Goal: Use online tool/utility: Utilize a website feature to perform a specific function

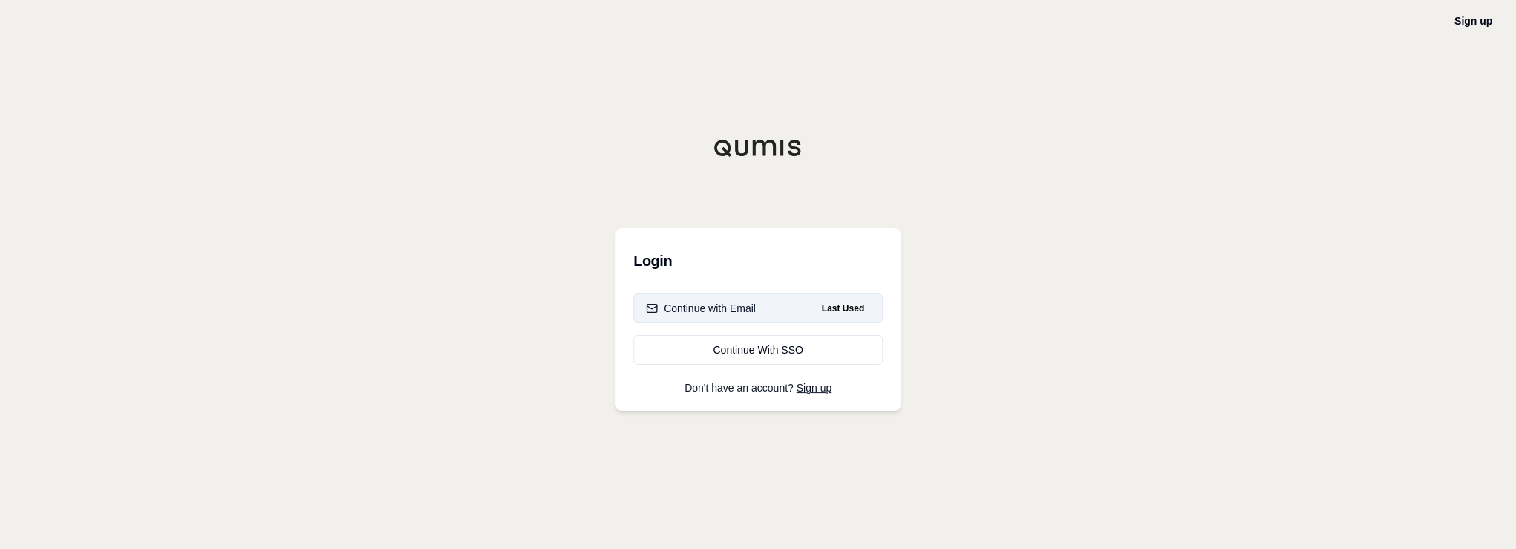
click at [710, 304] on div "Continue with Email" at bounding box center [701, 308] width 110 height 15
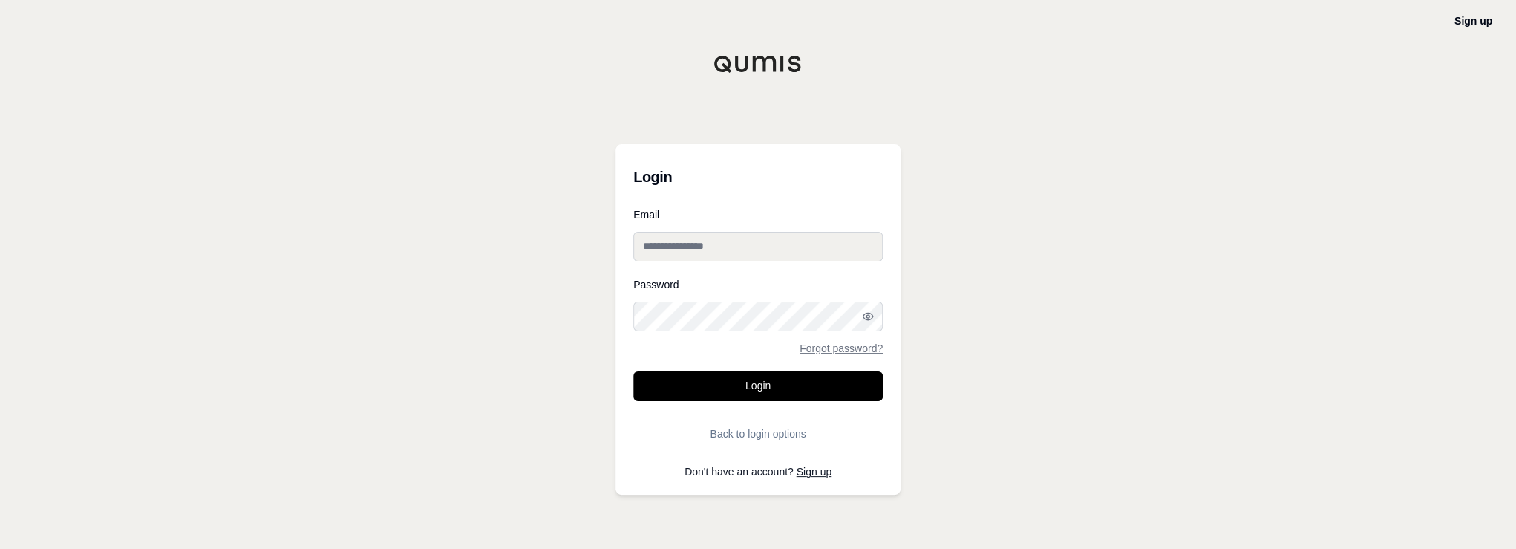
type input "**********"
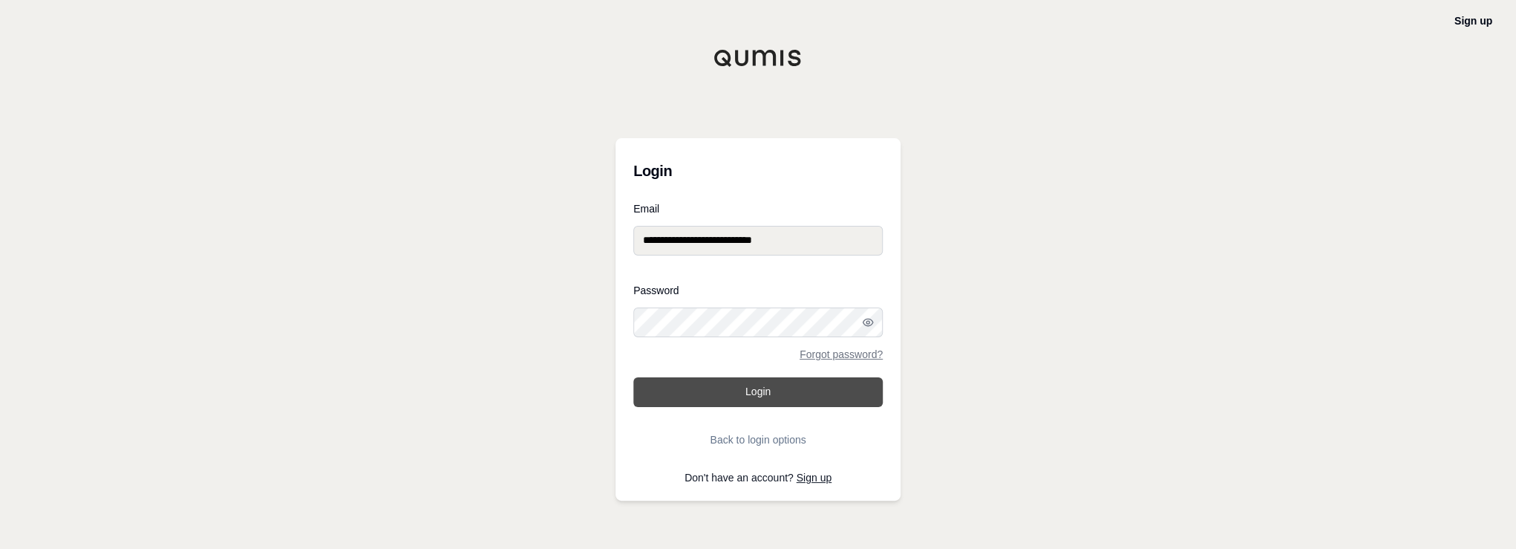
click at [713, 385] on button "Login" at bounding box center [757, 392] width 249 height 30
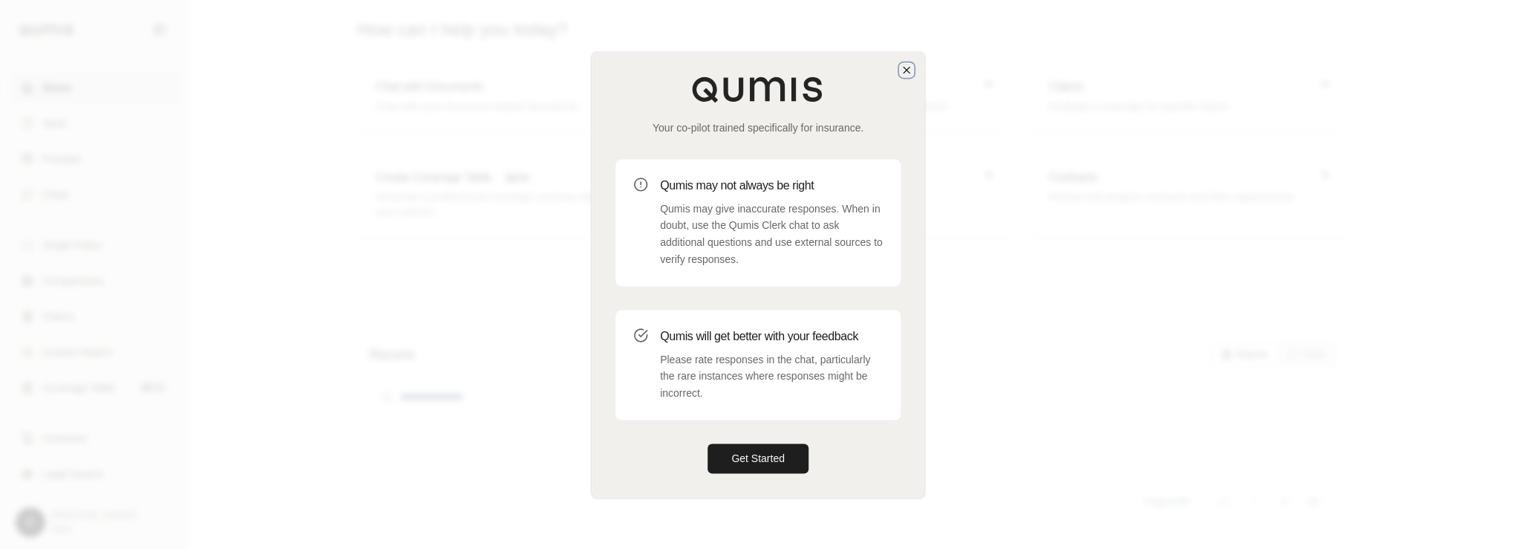
click at [904, 68] on icon "button" at bounding box center [907, 70] width 12 height 12
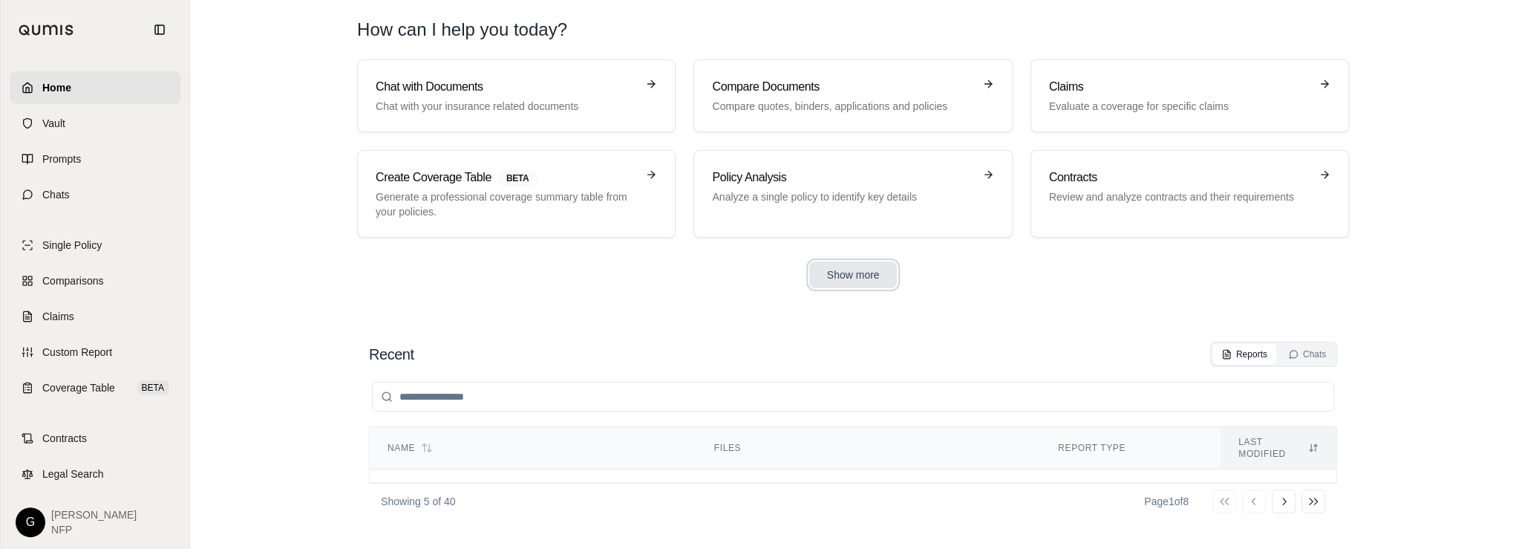
click at [826, 270] on button "Show more" at bounding box center [853, 274] width 88 height 27
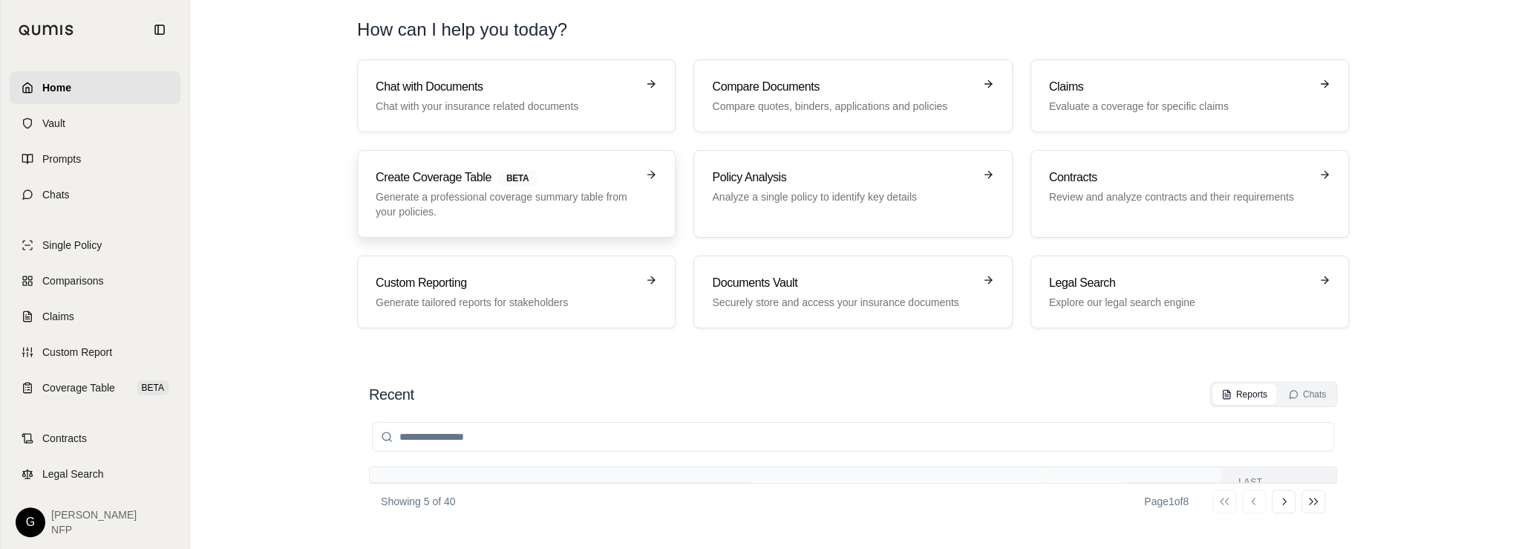
click at [520, 187] on div "Create Coverage Table BETA Generate a professional coverage summary table from …" at bounding box center [506, 194] width 261 height 50
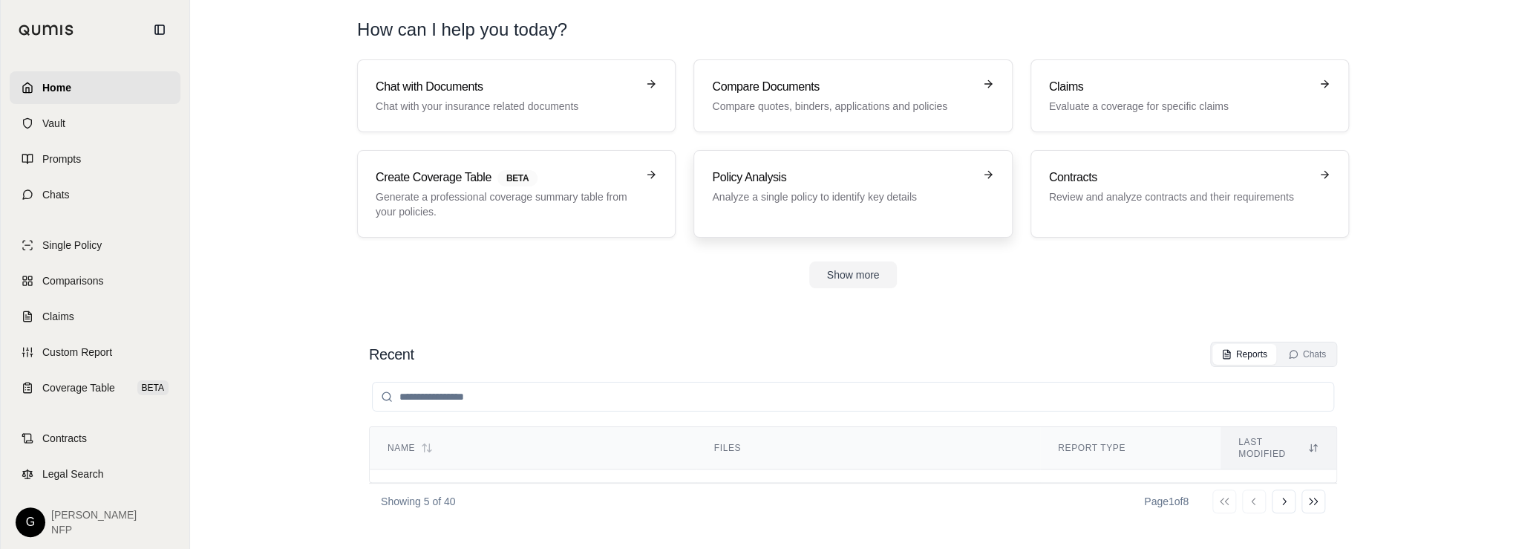
click at [777, 188] on div "Policy Analysis Analyze a single policy to identify key details" at bounding box center [842, 187] width 261 height 36
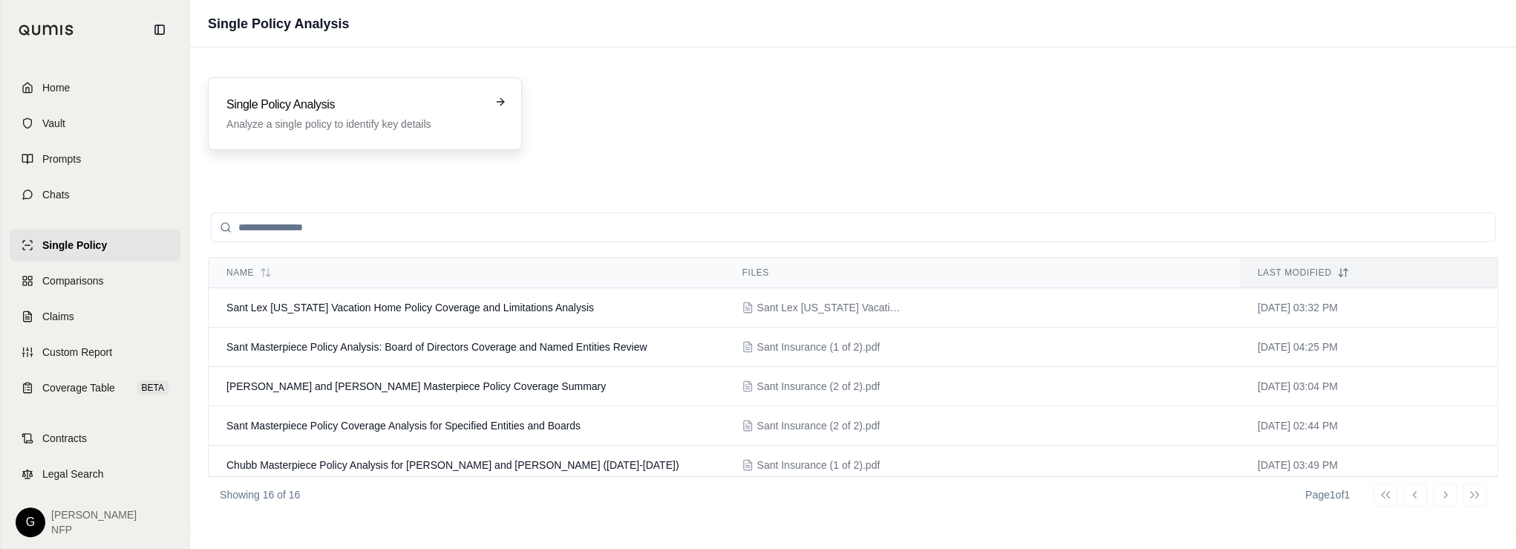
click at [408, 89] on div "Single Policy Analysis Analyze a single policy to identify key details" at bounding box center [365, 113] width 314 height 73
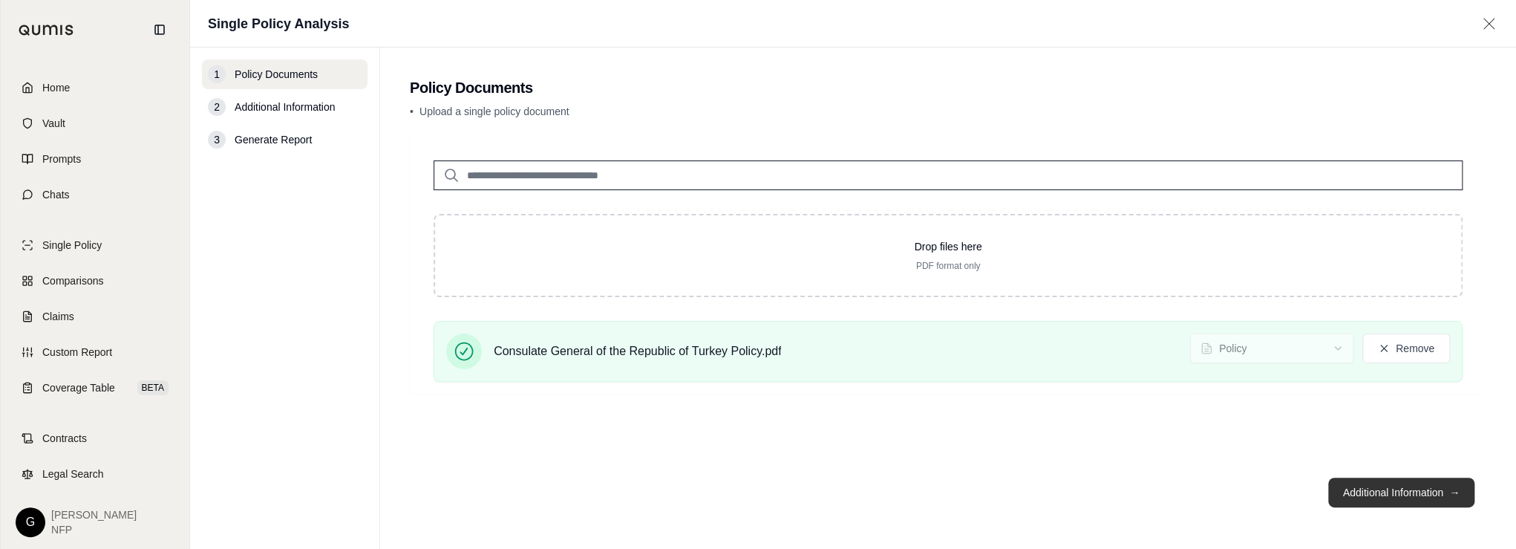
click at [1374, 498] on button "Additional Information →" at bounding box center [1401, 492] width 146 height 30
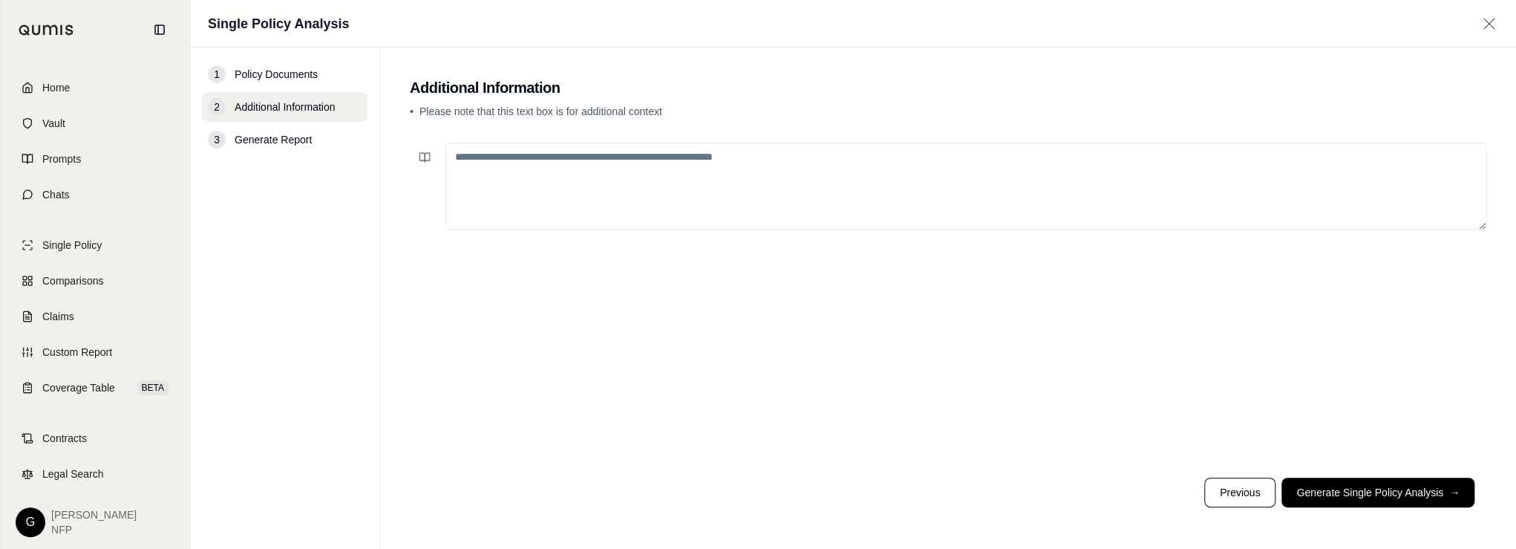
click at [754, 168] on textarea at bounding box center [965, 187] width 1041 height 88
paste textarea "**********"
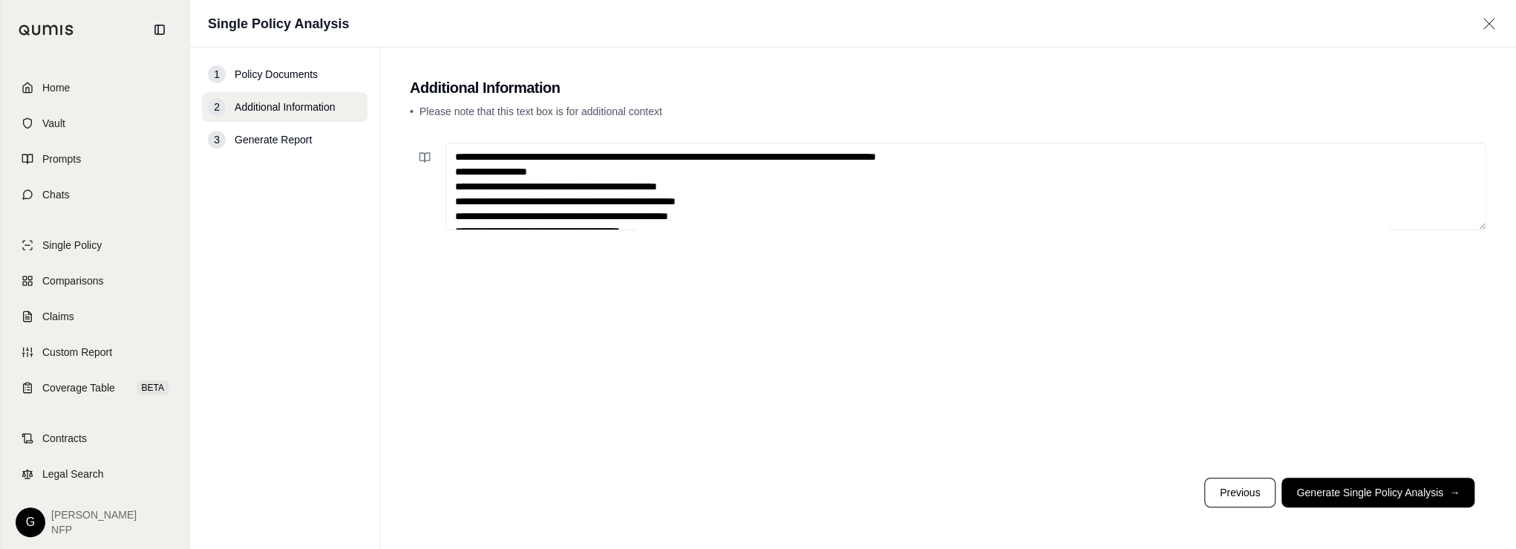
click at [779, 158] on textarea at bounding box center [965, 187] width 1041 height 88
click at [779, 155] on textarea at bounding box center [965, 187] width 1041 height 88
click at [1029, 151] on textarea at bounding box center [965, 187] width 1041 height 88
type textarea "**********"
click at [1364, 491] on button "Generate Single Policy Analysis →" at bounding box center [1377, 492] width 193 height 30
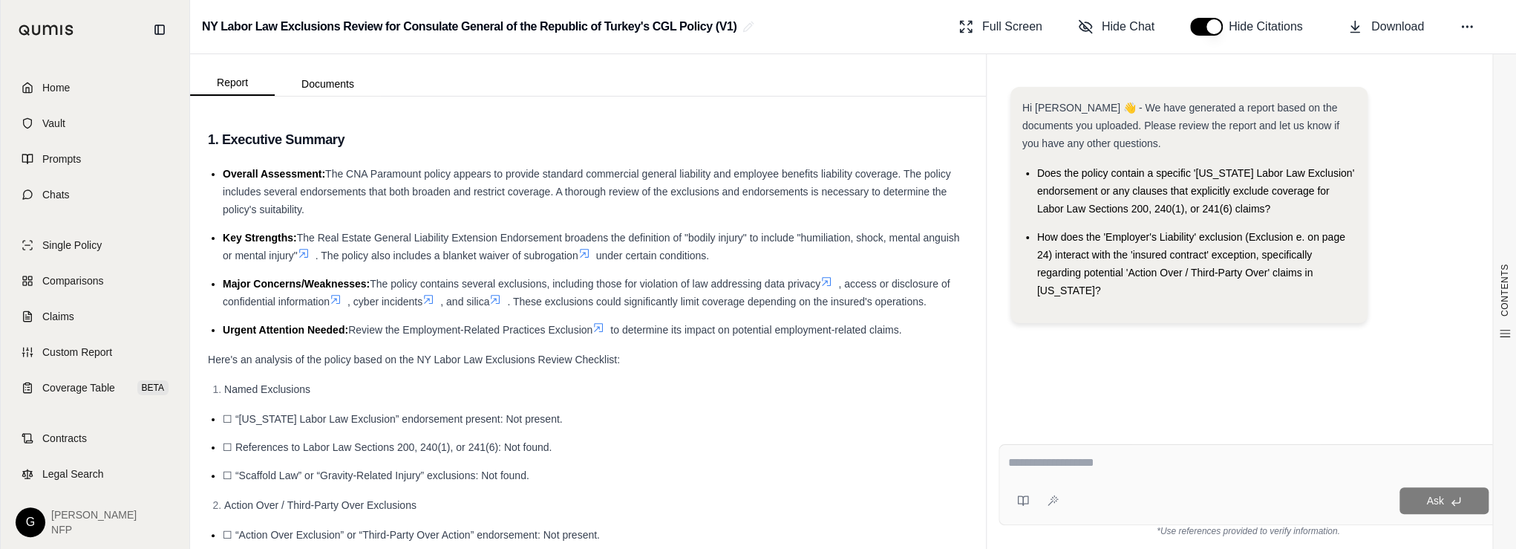
click at [1137, 471] on textarea at bounding box center [1248, 463] width 481 height 18
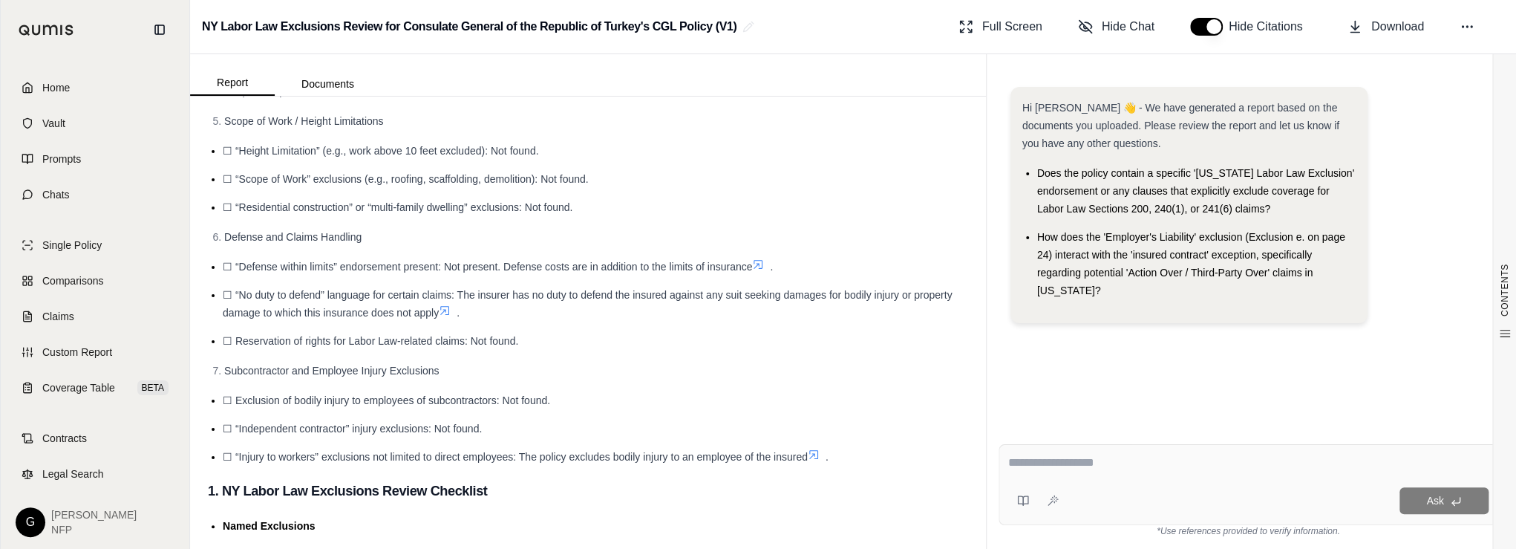
scroll to position [831, 0]
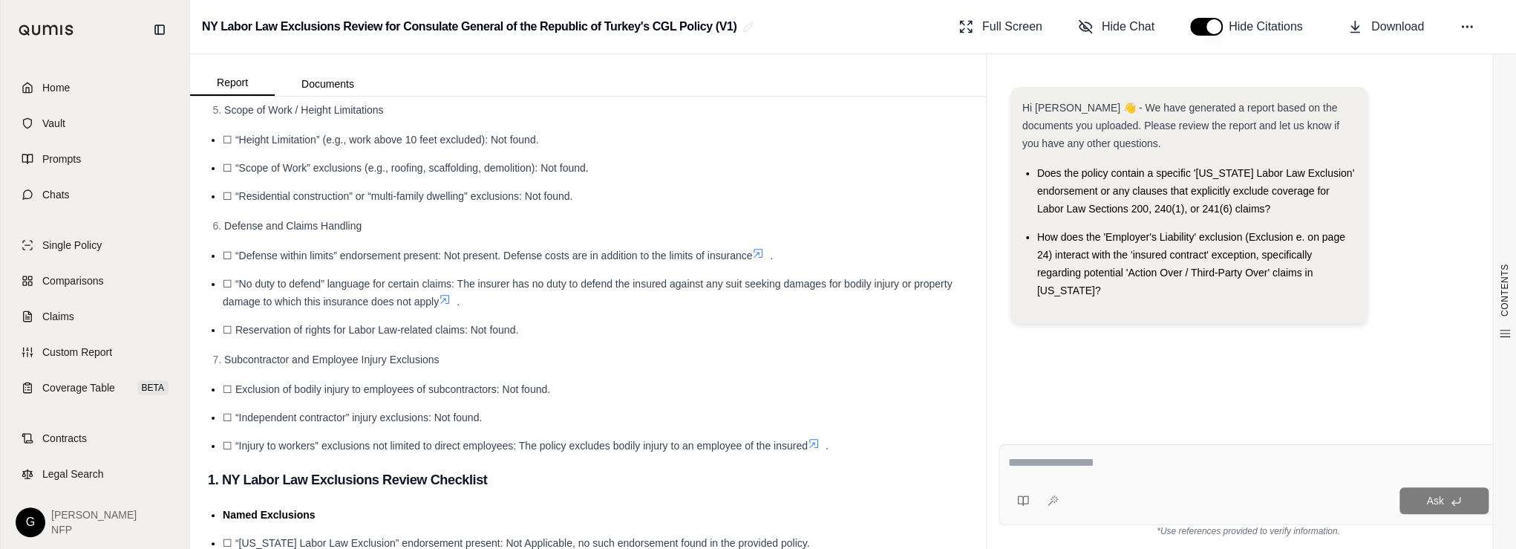
click at [1205, 383] on div "Hi [PERSON_NAME] 👋 - We have generated a report based on the documents you uplo…" at bounding box center [1249, 247] width 500 height 345
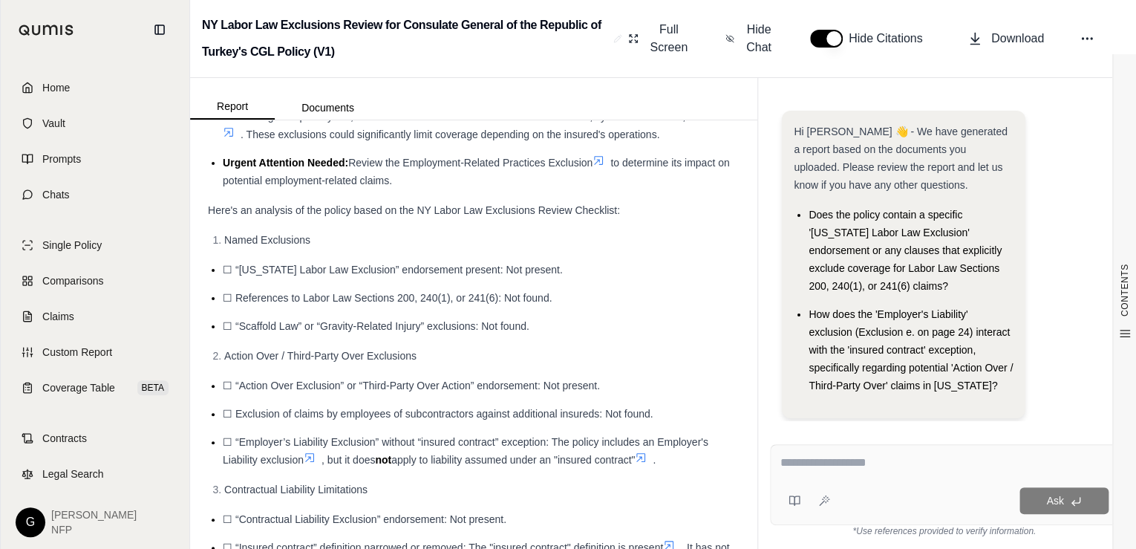
scroll to position [277, 0]
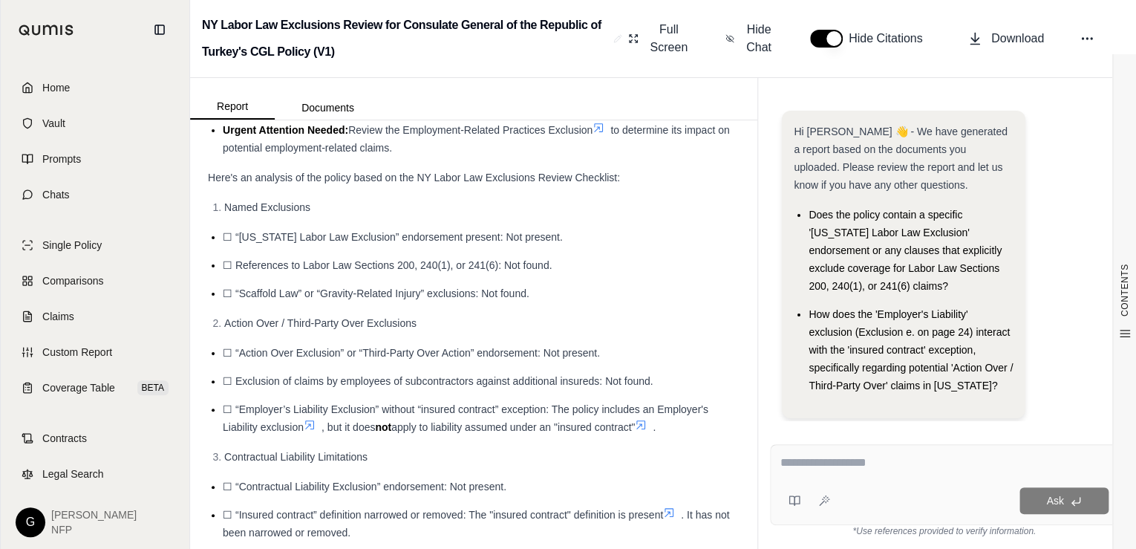
click at [674, 382] on li "☐ Exclusion of claims by employees of subcontractors against additional insured…" at bounding box center [481, 381] width 517 height 18
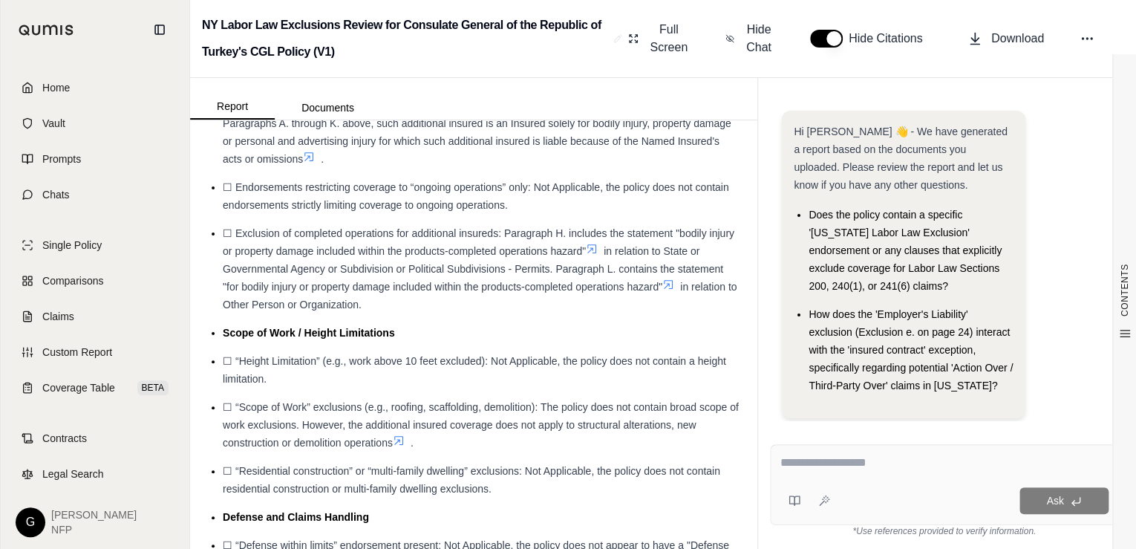
scroll to position [2144, 0]
